Goal: Task Accomplishment & Management: Manage account settings

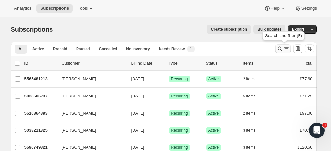
click at [281, 47] on icon "Search and filter results" at bounding box center [280, 48] width 6 height 6
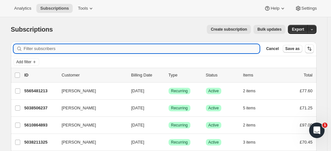
click at [65, 49] on input "Filter subscribers" at bounding box center [142, 48] width 236 height 9
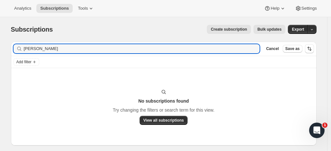
drag, startPoint x: 46, startPoint y: 49, endPoint x: 68, endPoint y: 43, distance: 23.1
click at [68, 48] on input "[PERSON_NAME]" at bounding box center [142, 48] width 236 height 9
type input "[PERSON_NAME]"
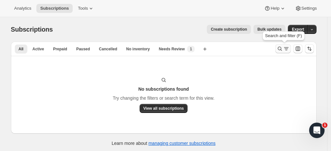
click at [281, 45] on button "Search and filter results" at bounding box center [283, 48] width 15 height 9
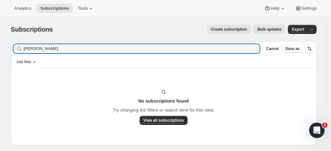
drag, startPoint x: 33, startPoint y: 47, endPoint x: 16, endPoint y: 47, distance: 16.7
click at [15, 44] on div "Filter subscribers [PERSON_NAME] Clear Cancel Save as" at bounding box center [164, 49] width 306 height 14
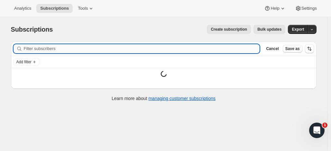
click at [39, 47] on input "Filter subscribers" at bounding box center [142, 48] width 236 height 9
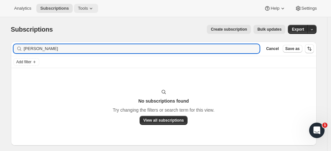
type input "[PERSON_NAME]"
drag, startPoint x: 54, startPoint y: 53, endPoint x: 58, endPoint y: 52, distance: 3.6
click at [54, 53] on input "[PERSON_NAME]" at bounding box center [136, 48] width 225 height 9
drag, startPoint x: 65, startPoint y: 50, endPoint x: 1, endPoint y: 39, distance: 65.3
click at [1, 39] on div "Subscriptions. This page is ready Subscriptions Create subscription Bulk update…" at bounding box center [164, 92] width 328 height 151
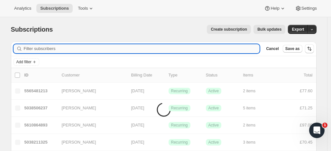
click at [31, 48] on input "Filter subscribers" at bounding box center [142, 48] width 236 height 9
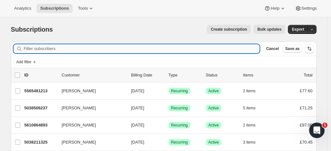
paste input "[PERSON_NAME]"
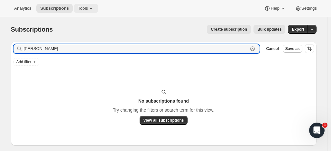
type input "[PERSON_NAME]"
drag, startPoint x: 51, startPoint y: 47, endPoint x: 2, endPoint y: 54, distance: 49.2
click at [6, 47] on div "Subscriptions. This page is ready Subscriptions Create subscription Bulk update…" at bounding box center [163, 91] width 321 height 148
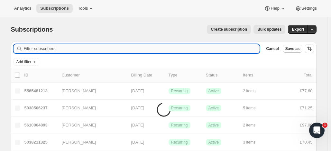
click at [43, 48] on input "Filter subscribers" at bounding box center [142, 48] width 236 height 9
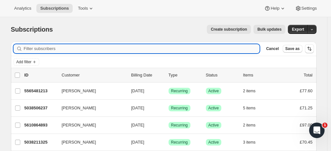
paste input "[PERSON_NAME]"
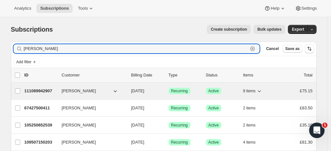
type input "[PERSON_NAME]"
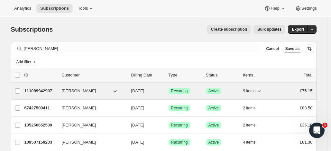
click at [48, 89] on p "111089942907" at bounding box center [40, 91] width 32 height 6
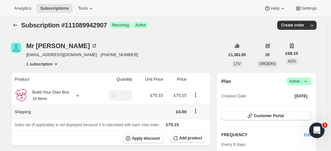
scroll to position [10, 0]
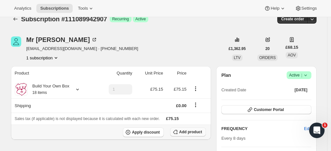
click at [185, 129] on span "Add product" at bounding box center [190, 131] width 23 height 5
click at [146, 130] on span "Apply discount" at bounding box center [146, 131] width 28 height 5
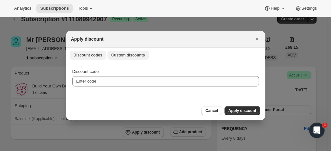
click at [126, 53] on span "Custom discounts" at bounding box center [128, 55] width 34 height 5
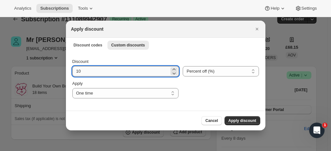
drag, startPoint x: 77, startPoint y: 71, endPoint x: 92, endPoint y: 71, distance: 15.1
click at [92, 71] on input "10" at bounding box center [120, 71] width 97 height 10
type input "20"
click at [239, 119] on span "Apply discount" at bounding box center [243, 120] width 28 height 5
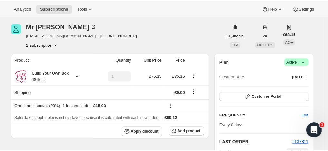
scroll to position [57, 0]
